Goal: Task Accomplishment & Management: Use online tool/utility

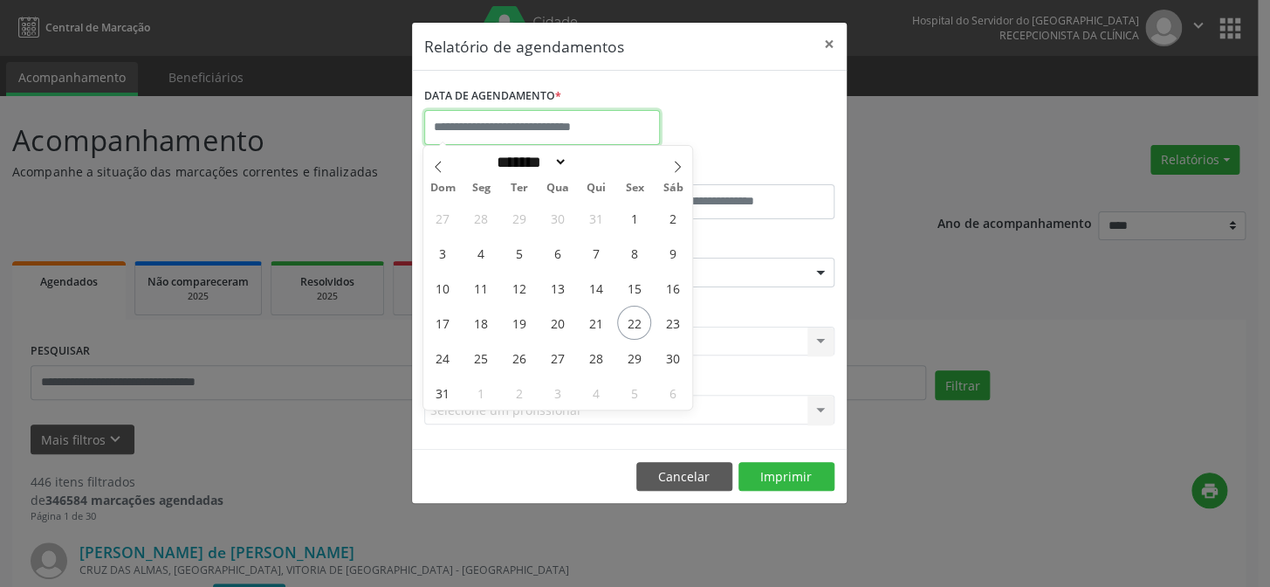
click at [594, 133] on input "text" at bounding box center [542, 127] width 236 height 35
click at [641, 320] on span "22" at bounding box center [634, 323] width 34 height 34
type input "**********"
click at [641, 320] on span "22" at bounding box center [634, 323] width 34 height 34
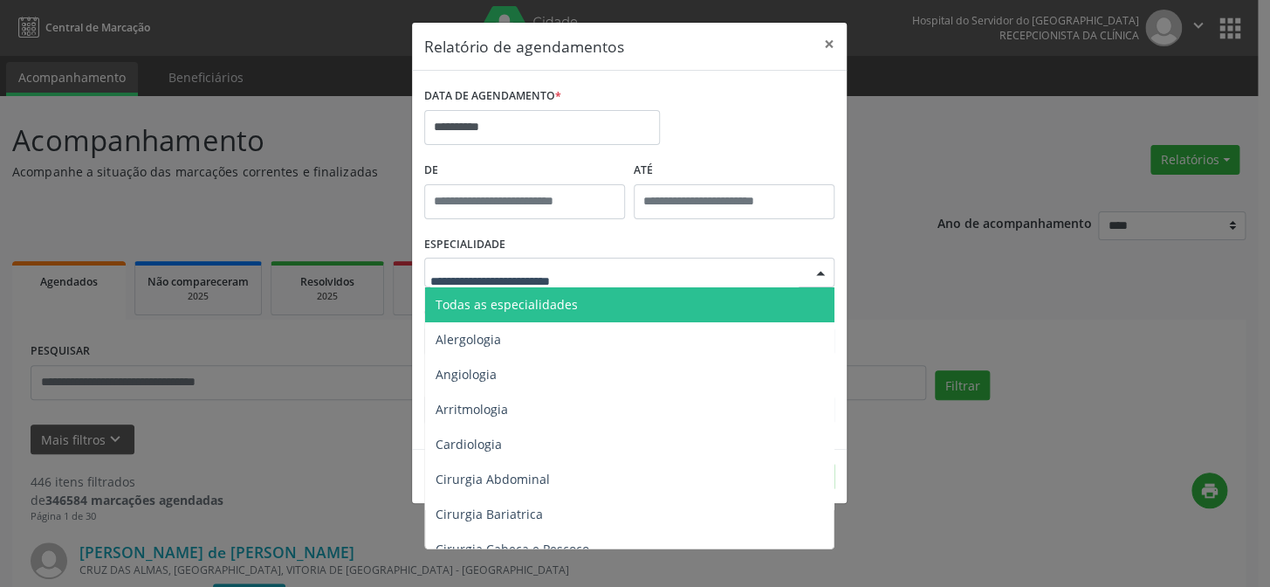
click at [821, 273] on div at bounding box center [821, 273] width 26 height 30
drag, startPoint x: 821, startPoint y: 273, endPoint x: 820, endPoint y: 283, distance: 9.6
click at [821, 276] on div at bounding box center [821, 273] width 26 height 30
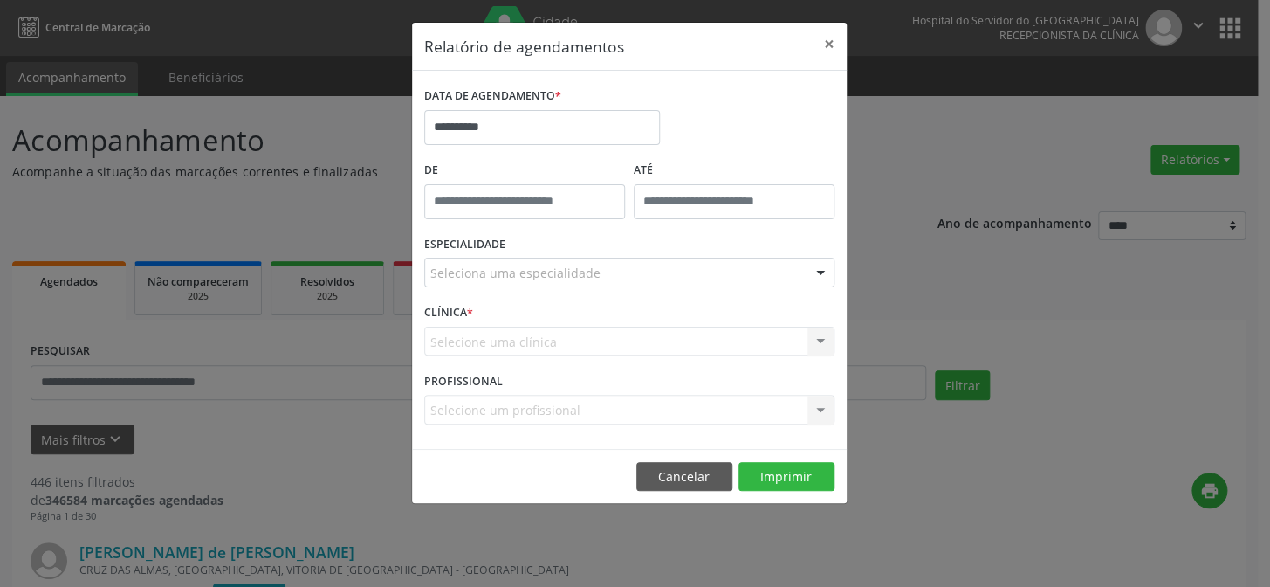
click at [811, 287] on div "Seleciona uma especialidade Todas as especialidades Alergologia Angiologia Arri…" at bounding box center [629, 273] width 410 height 30
drag, startPoint x: 811, startPoint y: 358, endPoint x: 810, endPoint y: 401, distance: 42.8
drag, startPoint x: 810, startPoint y: 401, endPoint x: 1027, endPoint y: 488, distance: 233.5
click at [1027, 488] on div "**********" at bounding box center [635, 293] width 1270 height 587
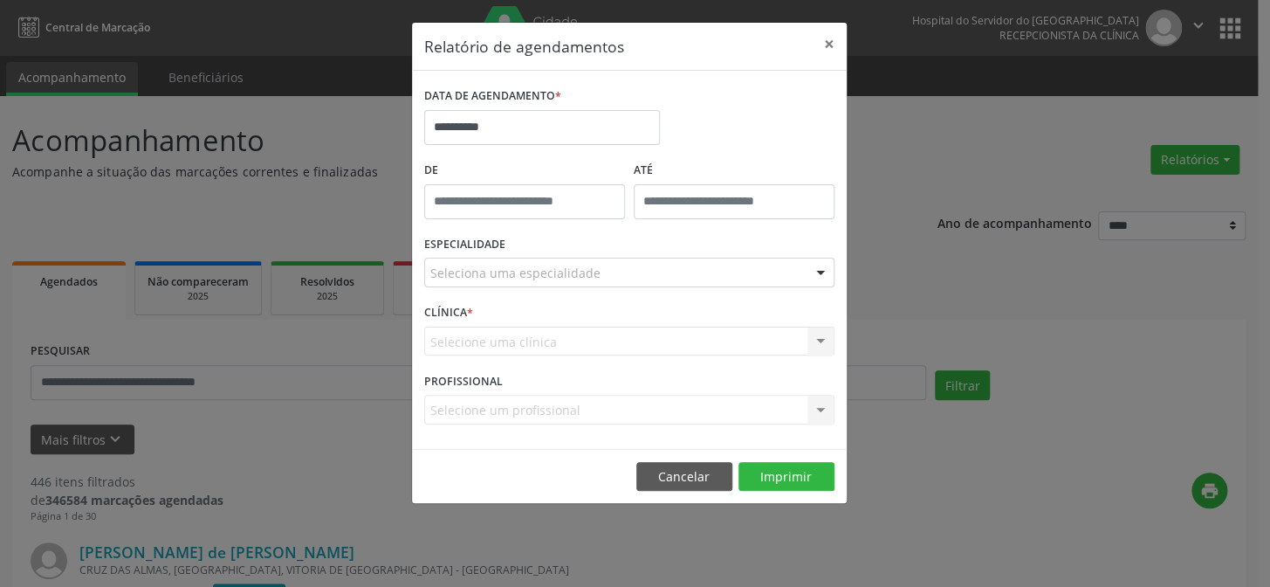
click at [787, 278] on div "Seleciona uma especialidade" at bounding box center [629, 273] width 410 height 30
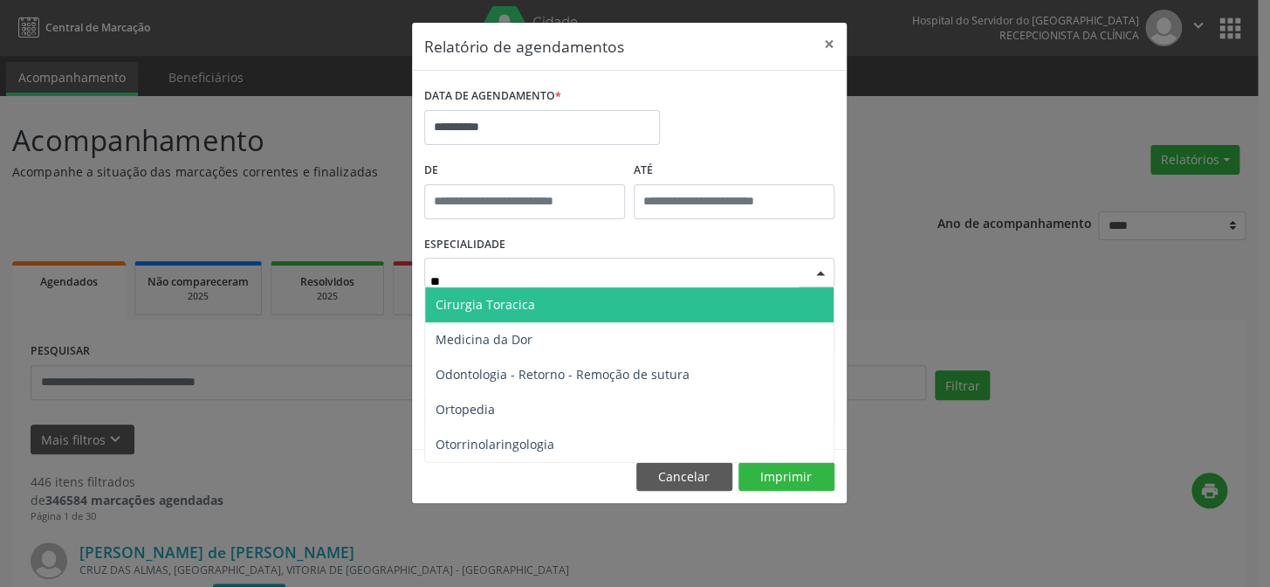
type input "***"
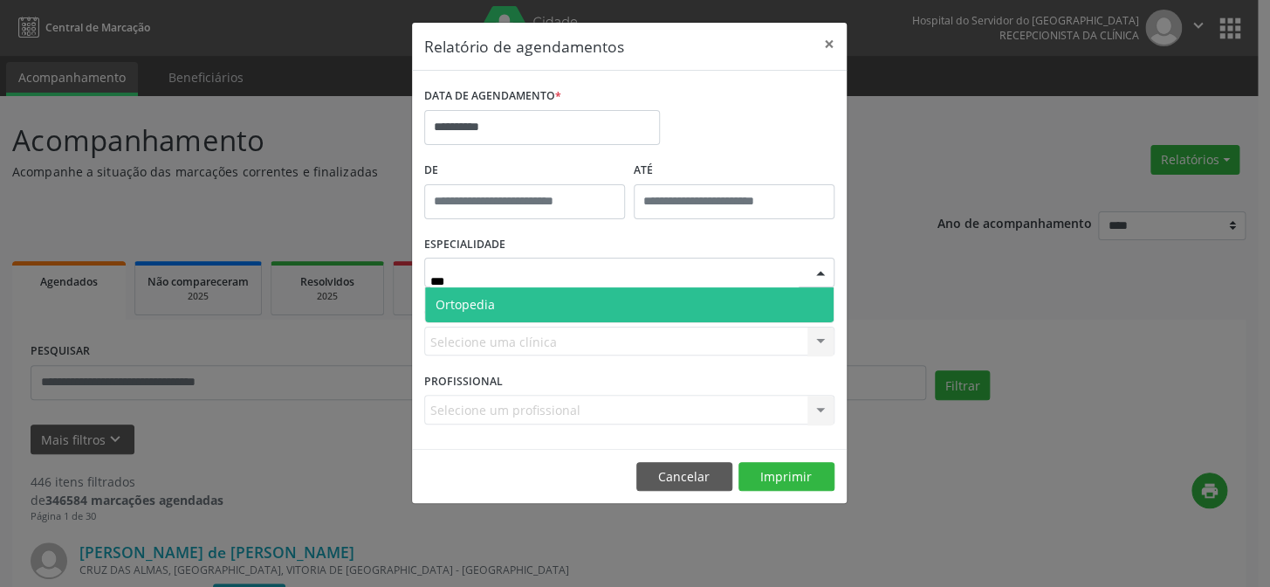
click at [776, 293] on span "Ortopedia" at bounding box center [629, 304] width 409 height 35
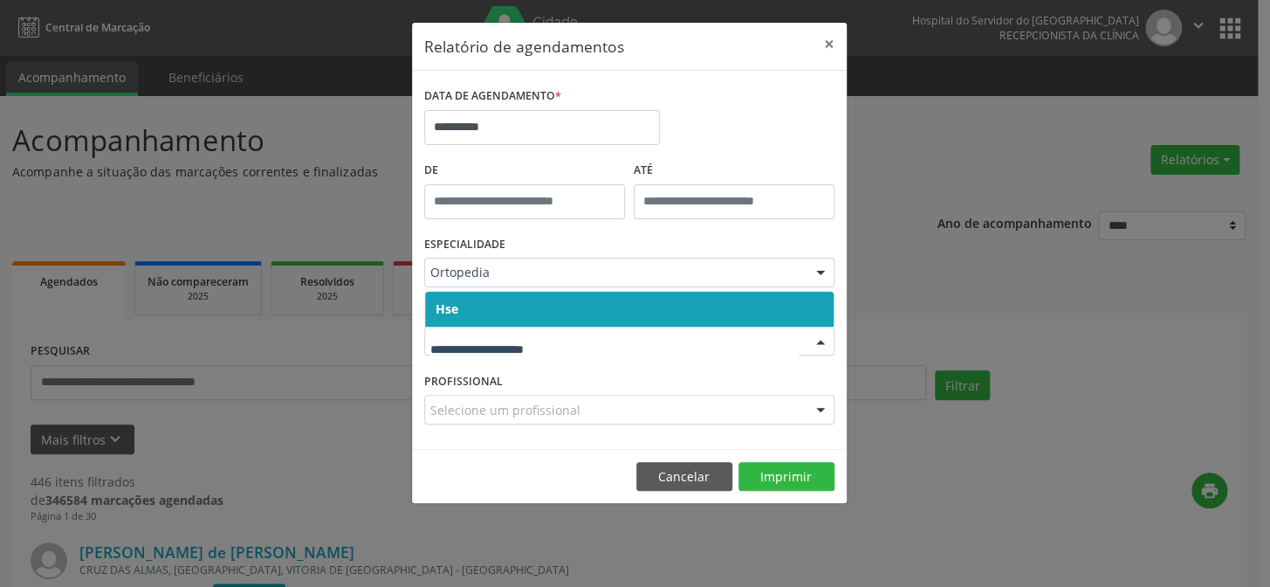
click at [814, 334] on div at bounding box center [821, 342] width 26 height 30
click at [706, 306] on span "Hse" at bounding box center [629, 309] width 409 height 35
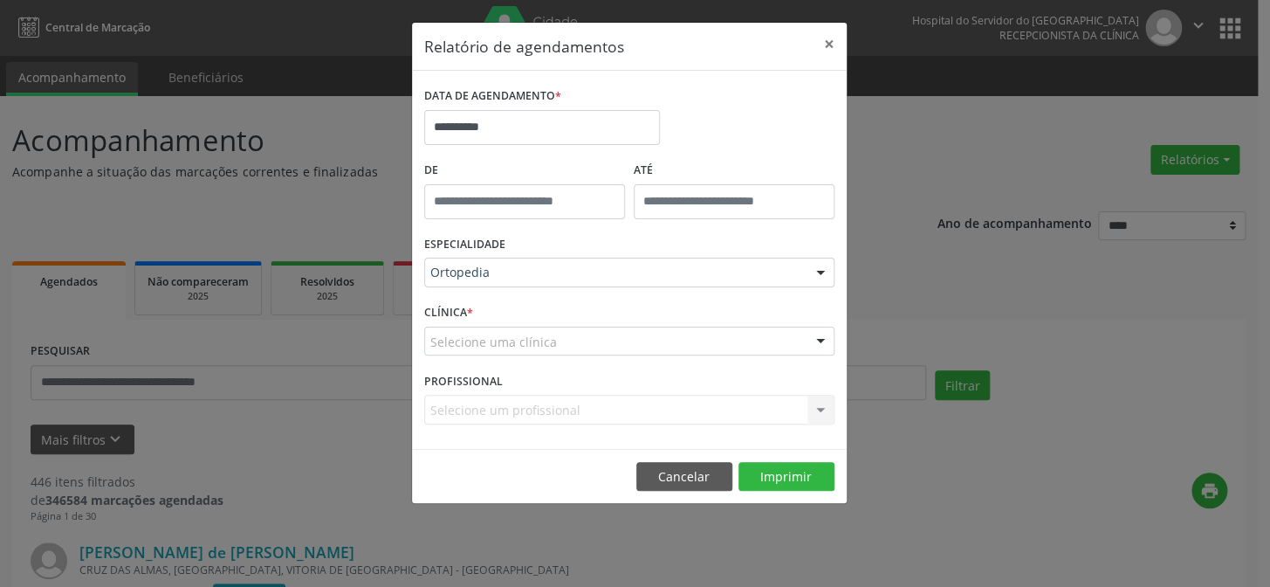
click at [815, 342] on div at bounding box center [821, 342] width 26 height 30
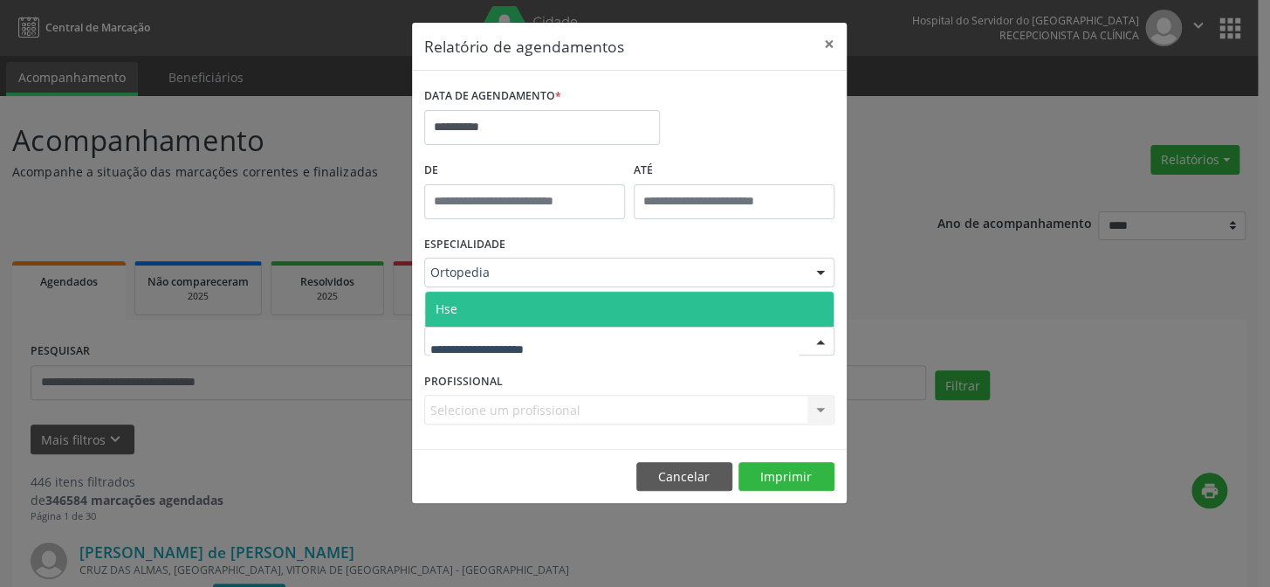
click at [713, 307] on span "Hse" at bounding box center [629, 309] width 409 height 35
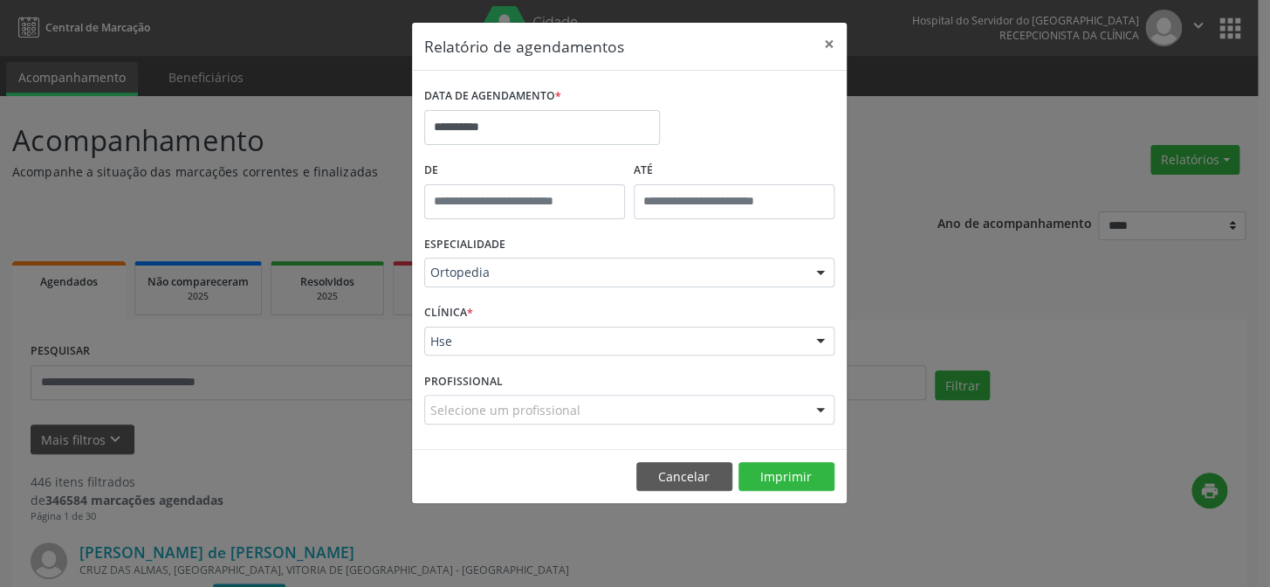
click at [820, 411] on div at bounding box center [821, 410] width 26 height 30
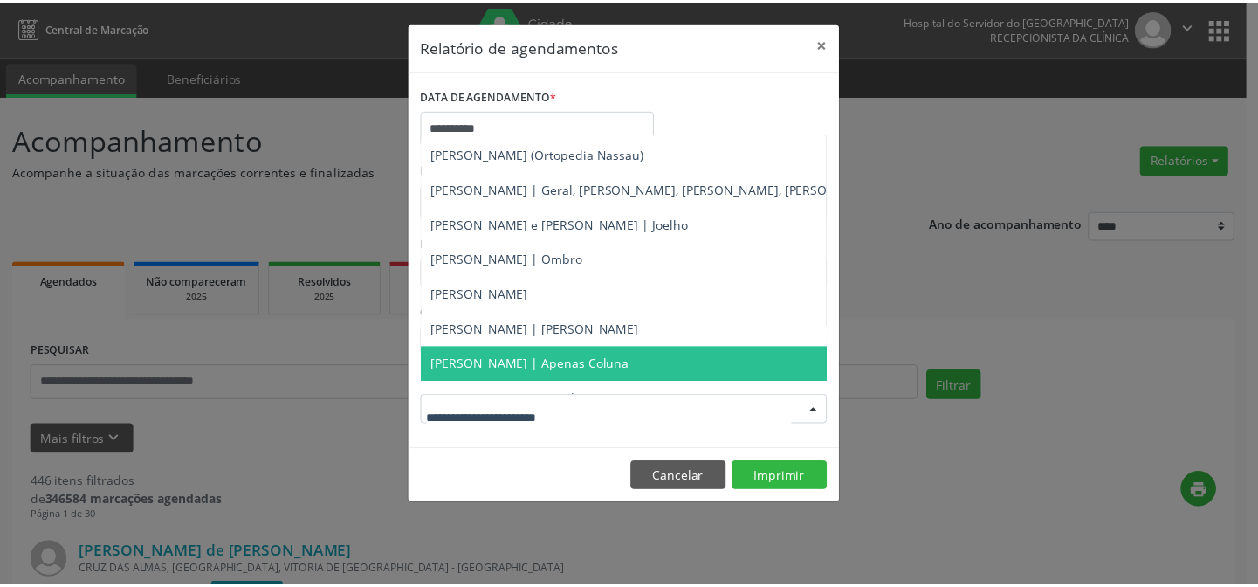
scroll to position [63, 0]
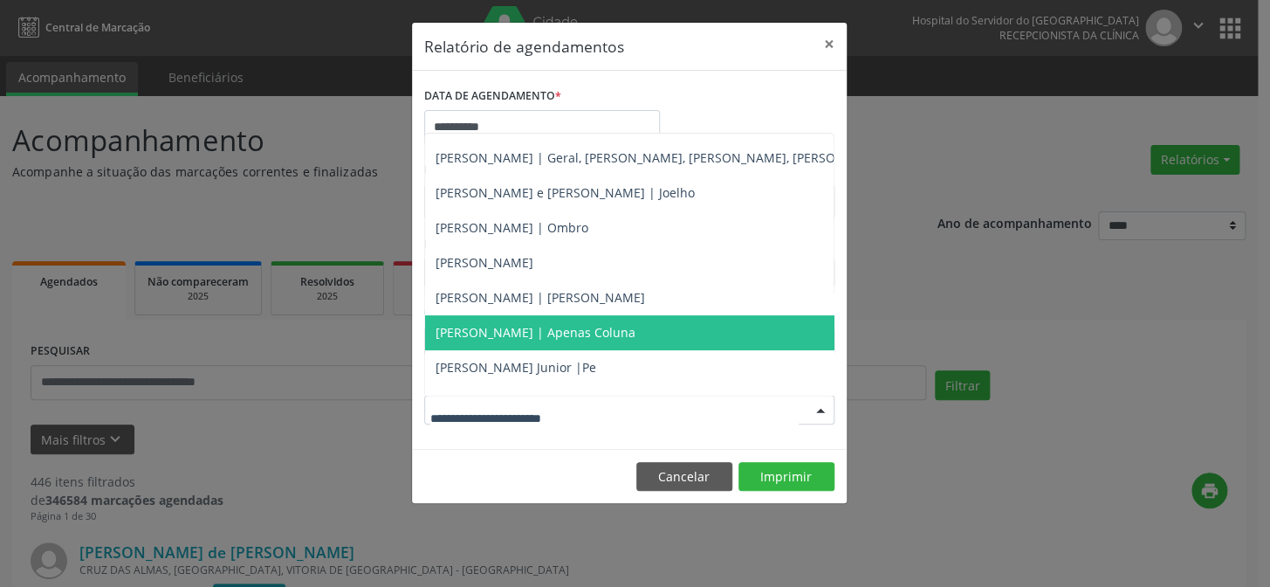
click at [686, 322] on span "[PERSON_NAME] | Apenas Coluna" at bounding box center [719, 332] width 588 height 35
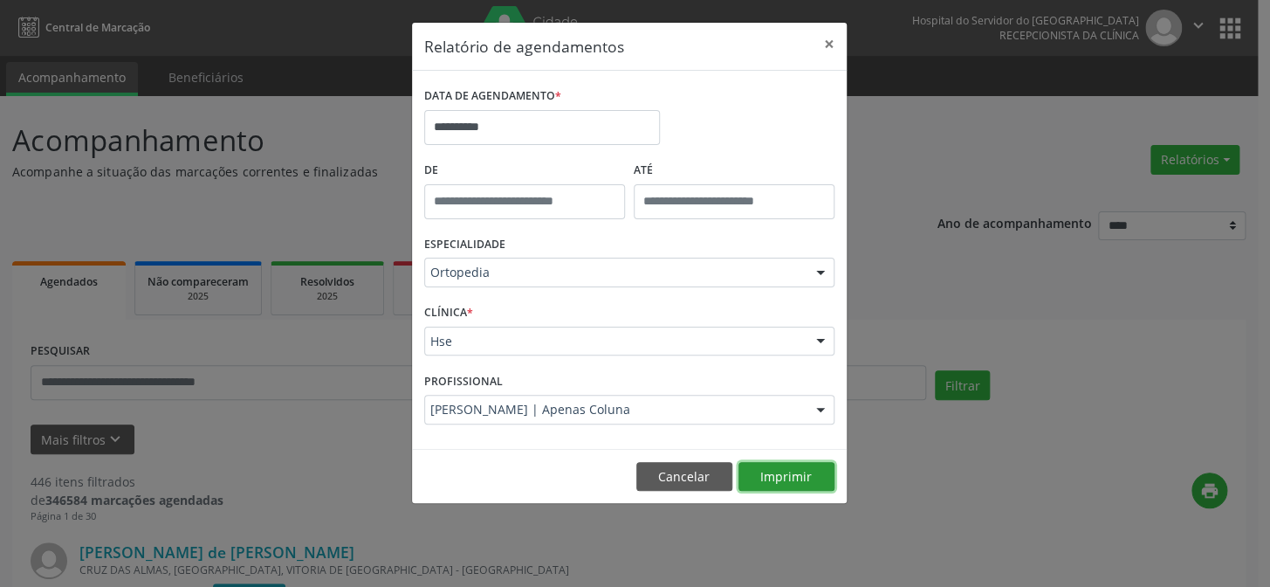
click at [792, 473] on button "Imprimir" at bounding box center [787, 477] width 96 height 30
click at [825, 38] on button "×" at bounding box center [829, 44] width 35 height 43
